Goal: Task Accomplishment & Management: Manage account settings

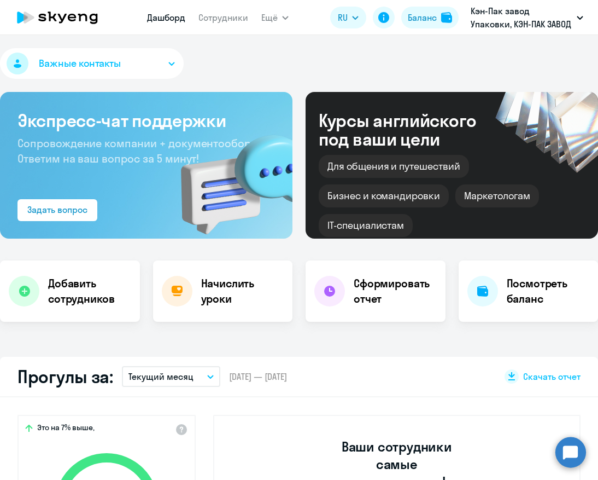
click at [233, 24] on nav "Дашборд Сотрудники" at bounding box center [197, 18] width 101 height 22
click at [233, 22] on link "Сотрудники" at bounding box center [224, 17] width 50 height 11
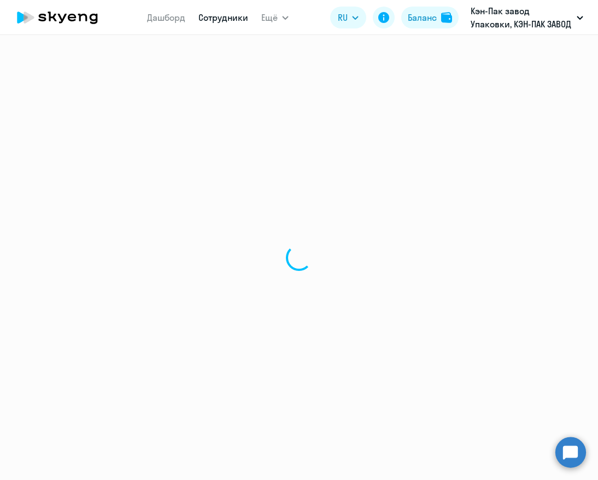
select select "30"
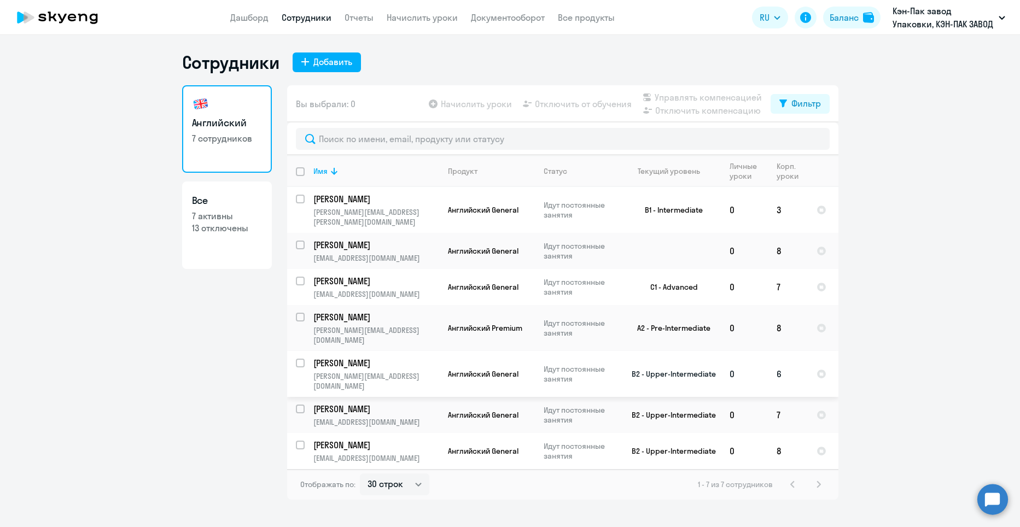
click at [377, 371] on p "[PERSON_NAME][EMAIL_ADDRESS][DOMAIN_NAME]" at bounding box center [375, 381] width 125 height 20
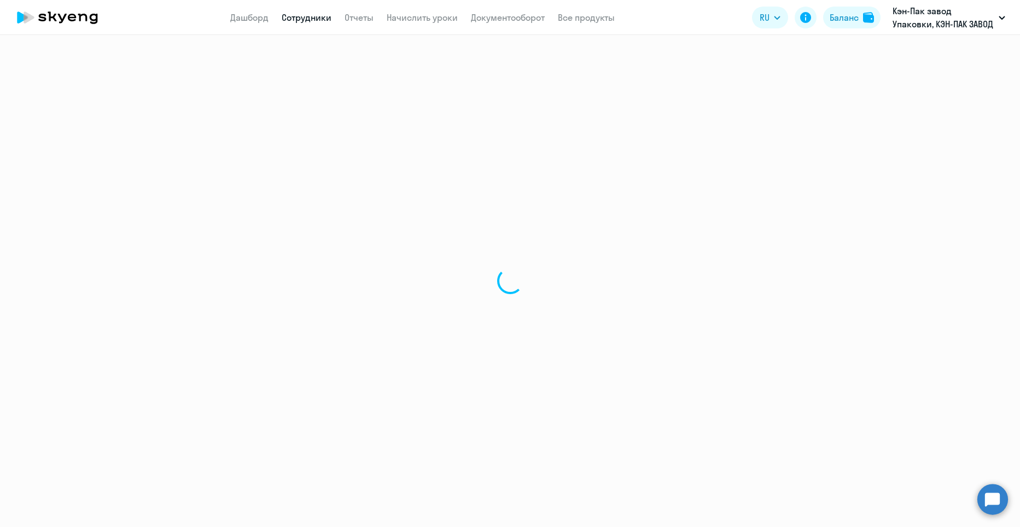
select select "english"
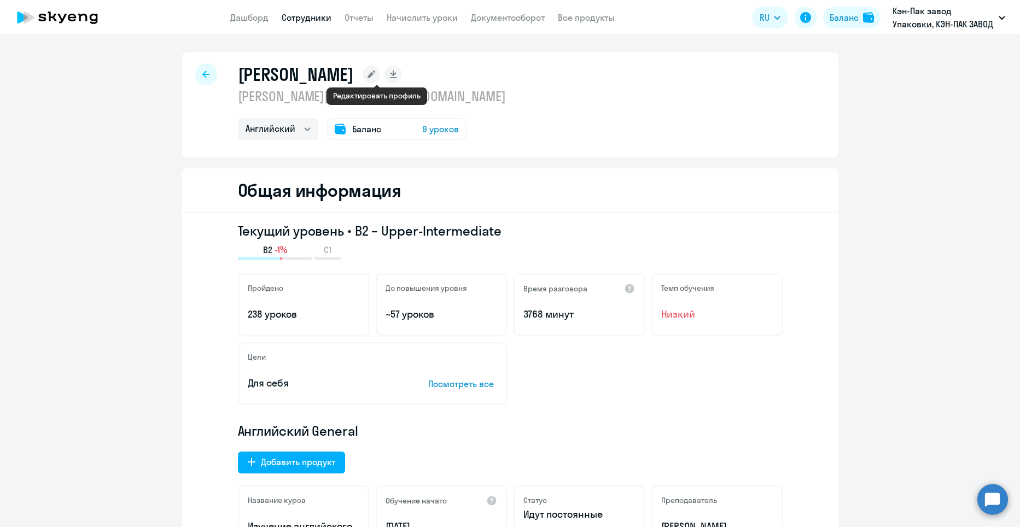
click at [374, 76] on rect at bounding box center [372, 75] width 18 height 18
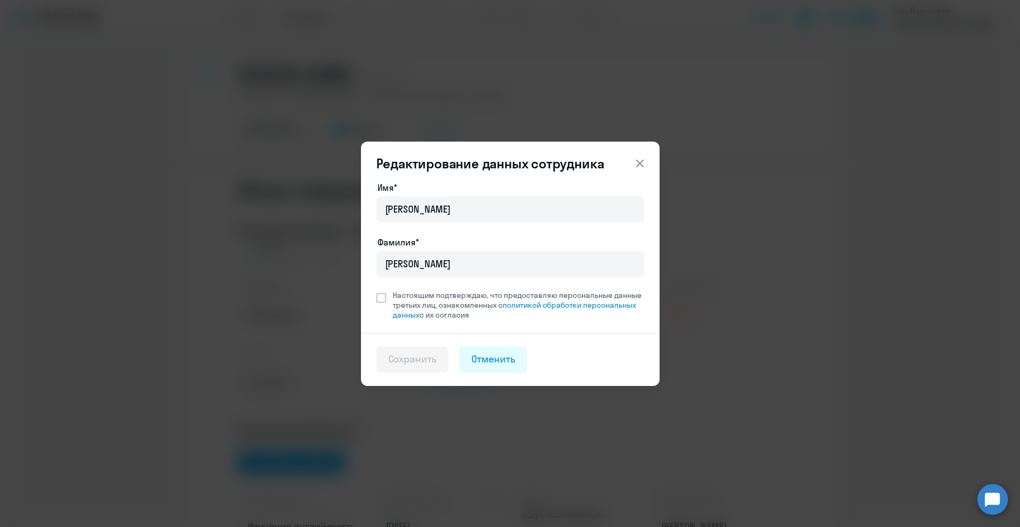
click at [598, 161] on icon at bounding box center [640, 163] width 8 height 8
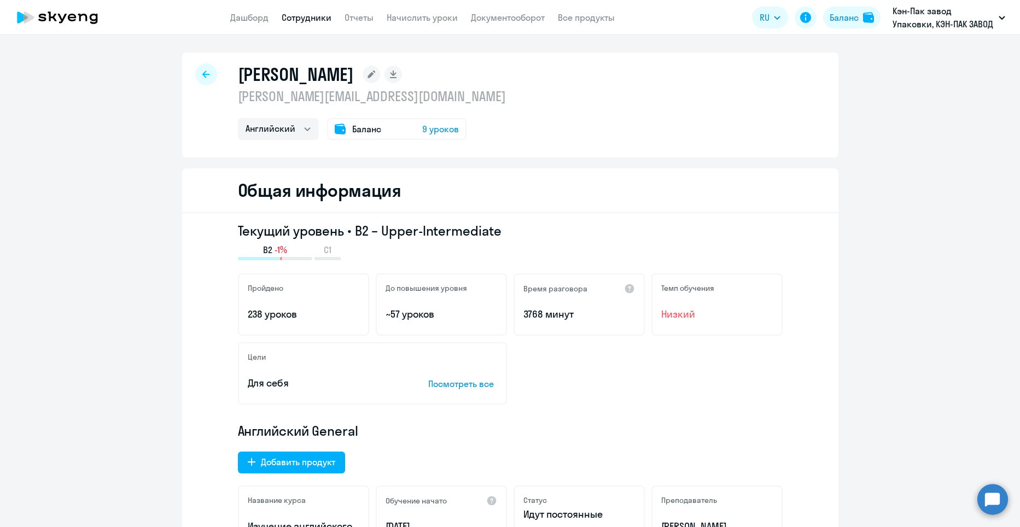
click at [203, 72] on icon at bounding box center [205, 75] width 7 height 8
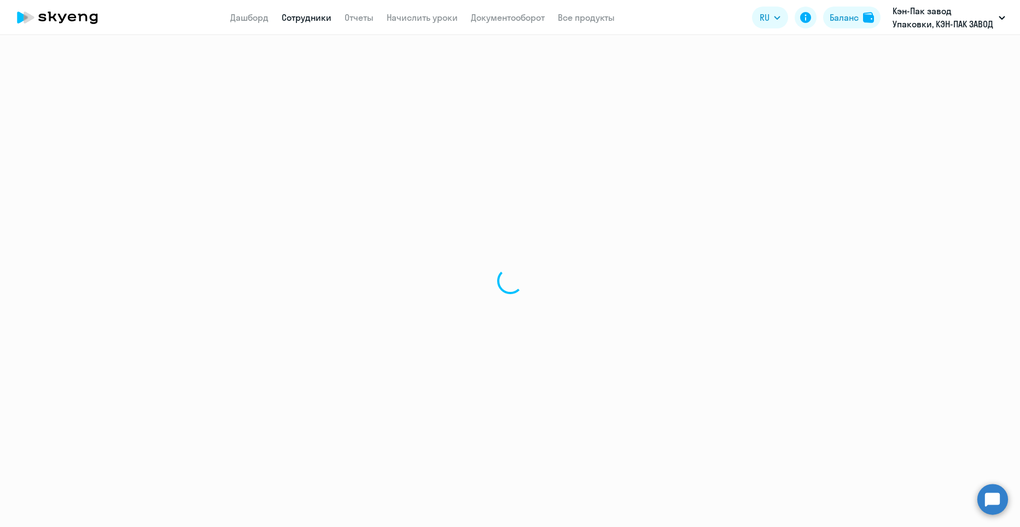
select select "30"
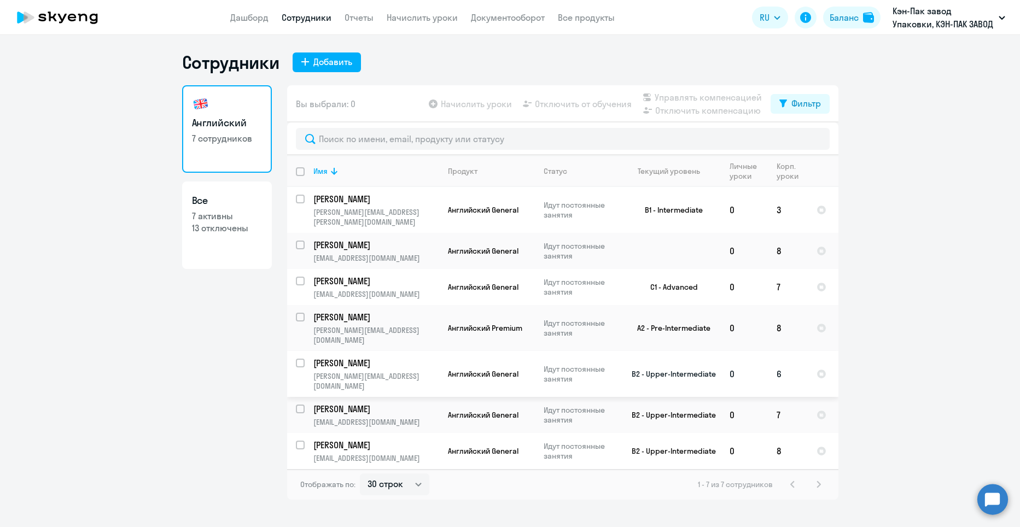
click at [298, 359] on input "select row 10999698" at bounding box center [307, 370] width 22 height 22
checkbox input "true"
click at [568, 108] on span "Отключить от обучения" at bounding box center [583, 103] width 97 height 13
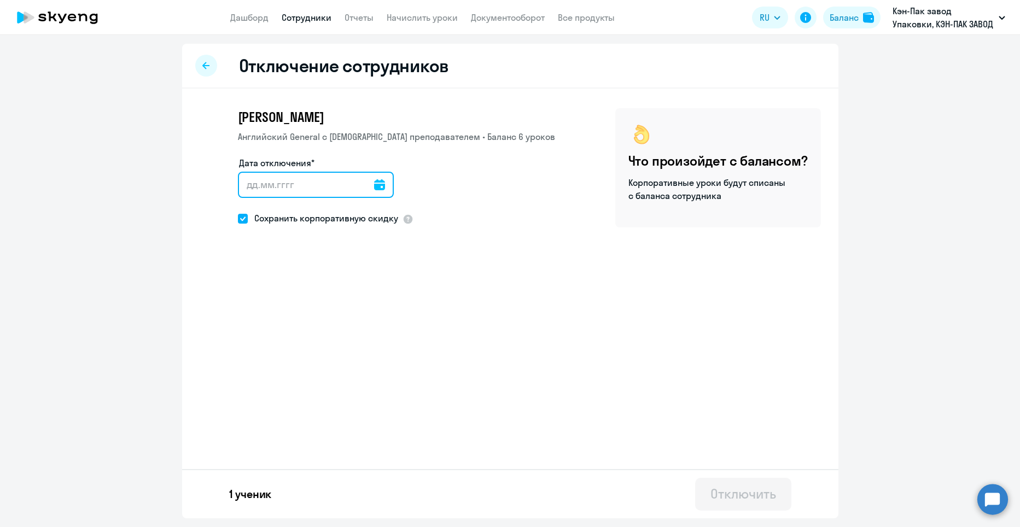
click at [258, 191] on input "Дата отключения*" at bounding box center [316, 185] width 156 height 26
type input "01.10.2025"
type input "1.10.2025"
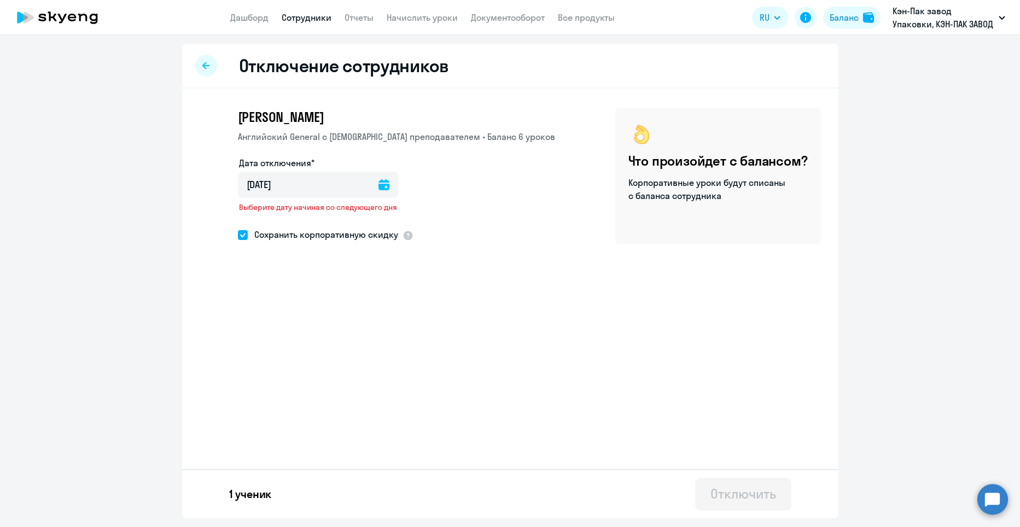
click at [383, 182] on icon at bounding box center [384, 184] width 11 height 11
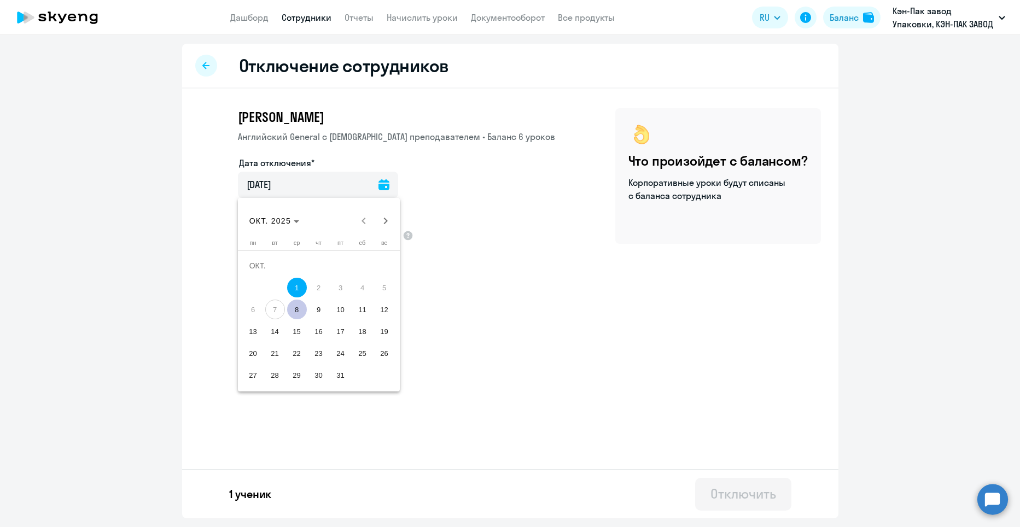
click at [276, 311] on span "7" at bounding box center [275, 310] width 20 height 20
click at [300, 305] on span "8" at bounding box center [297, 310] width 20 height 20
type input "08.10.2025"
type input "8.10.2025"
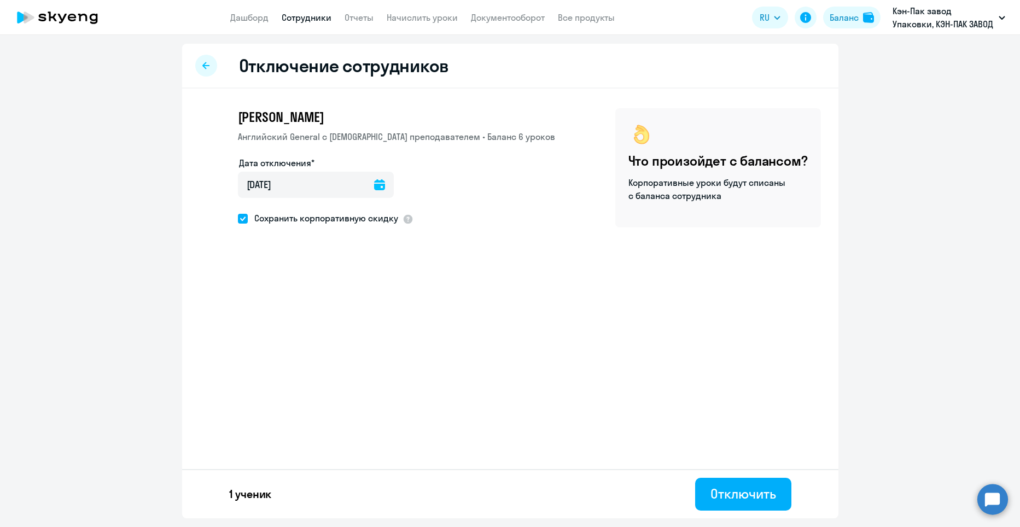
click at [242, 221] on span at bounding box center [243, 219] width 10 height 10
click at [238, 219] on input "Сохранить корпоративную скидку" at bounding box center [237, 218] width 1 height 1
checkbox input "false"
click at [598, 479] on div "Отключить" at bounding box center [743, 494] width 65 height 18
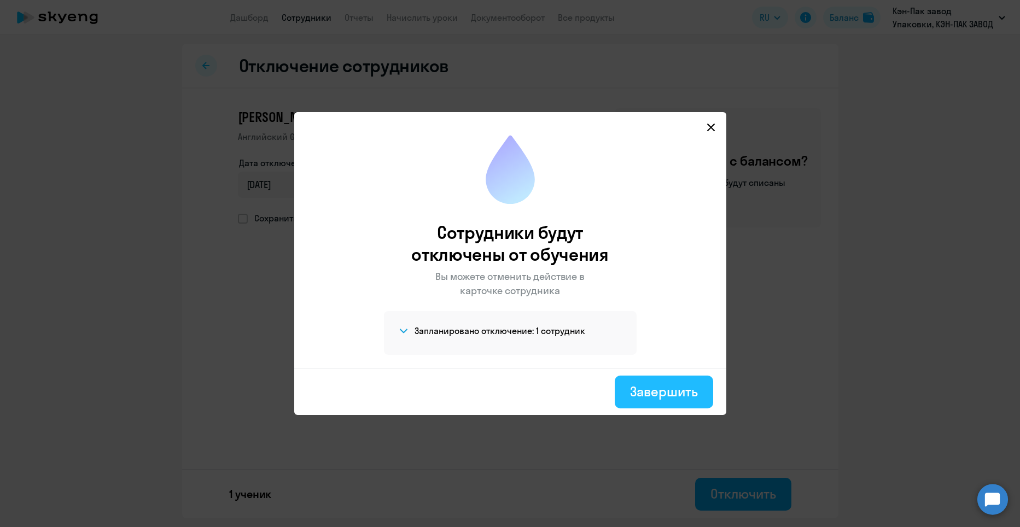
click at [598, 394] on div "Завершить" at bounding box center [663, 392] width 67 height 18
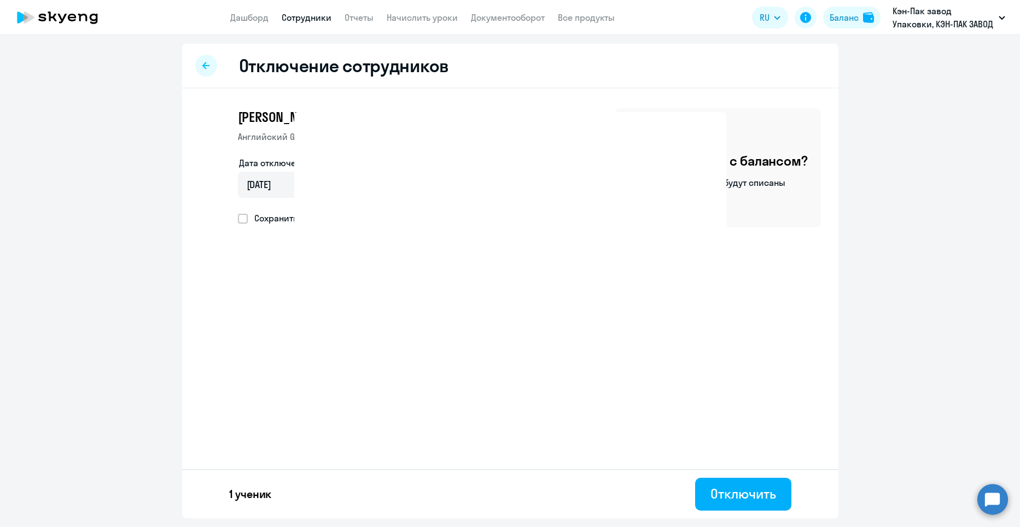
select select "30"
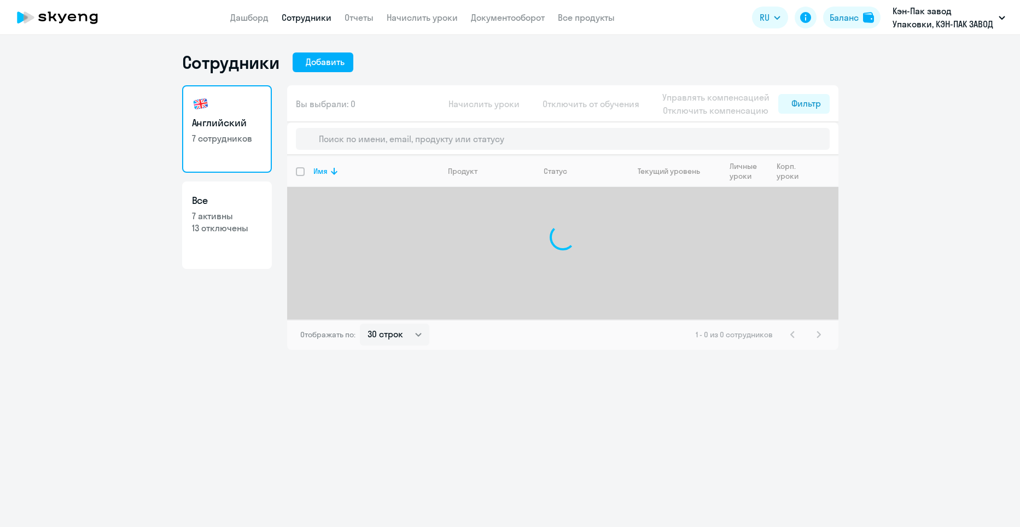
select select "30"
